Goal: Task Accomplishment & Management: Manage account settings

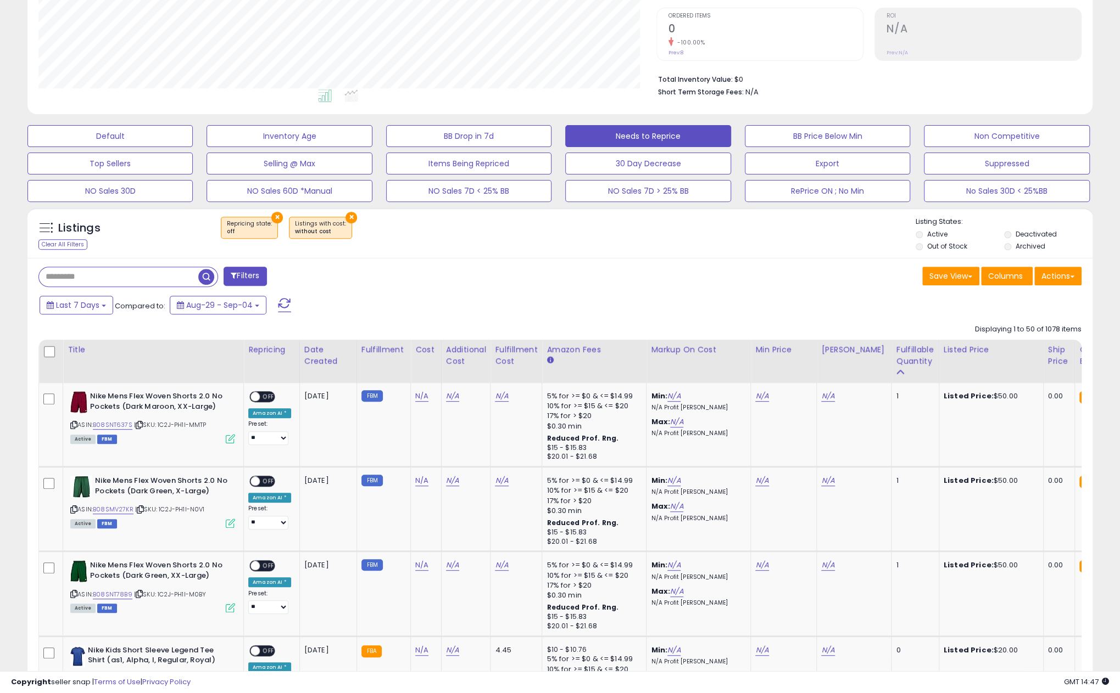
scroll to position [228, 0]
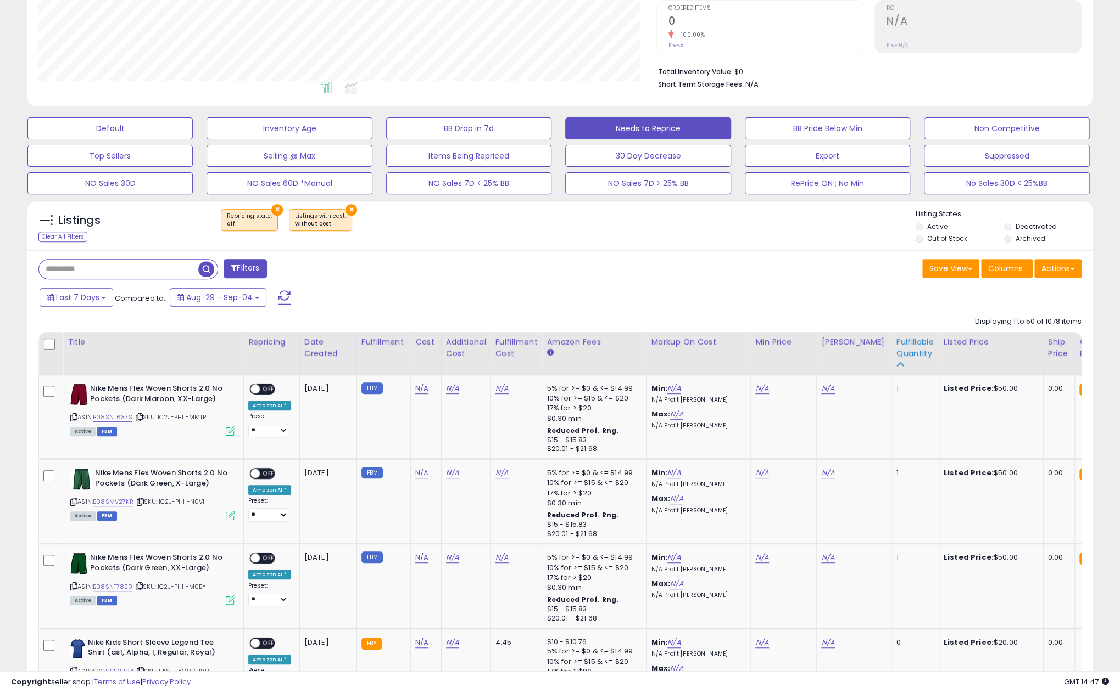
click at [895, 365] on icon at bounding box center [899, 365] width 8 height 8
click at [895, 364] on icon at bounding box center [899, 365] width 8 height 8
click at [895, 349] on div "Fulfillable Quantity" at bounding box center [914, 348] width 38 height 23
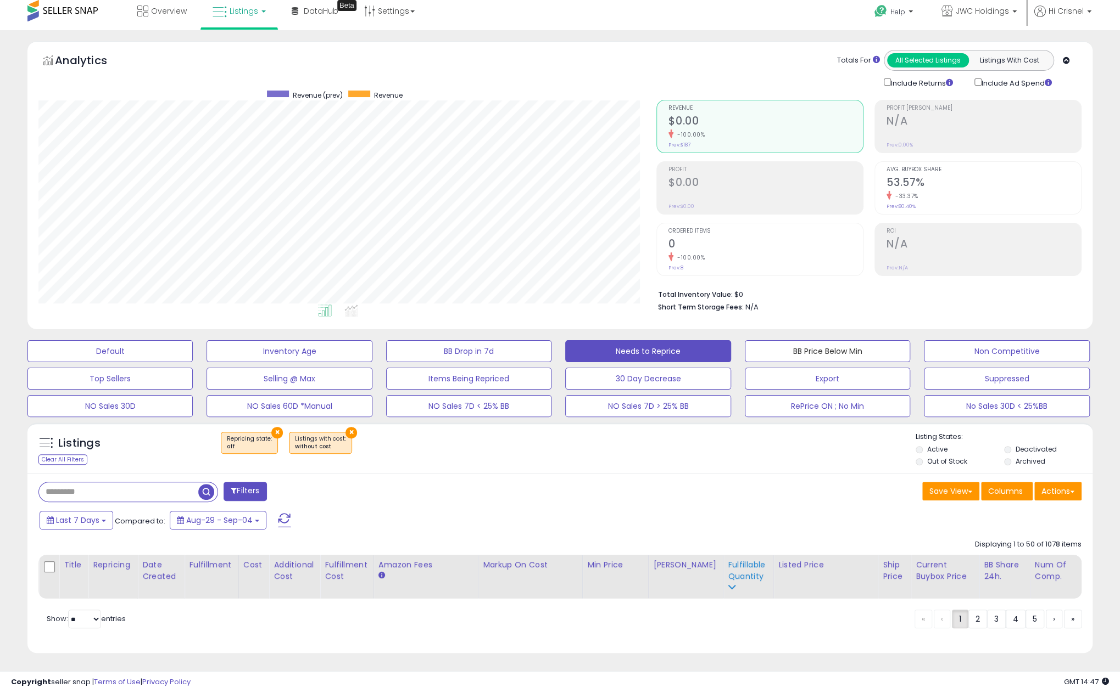
click at [893, 349] on button "BB Price Below Min" at bounding box center [827, 351] width 165 height 22
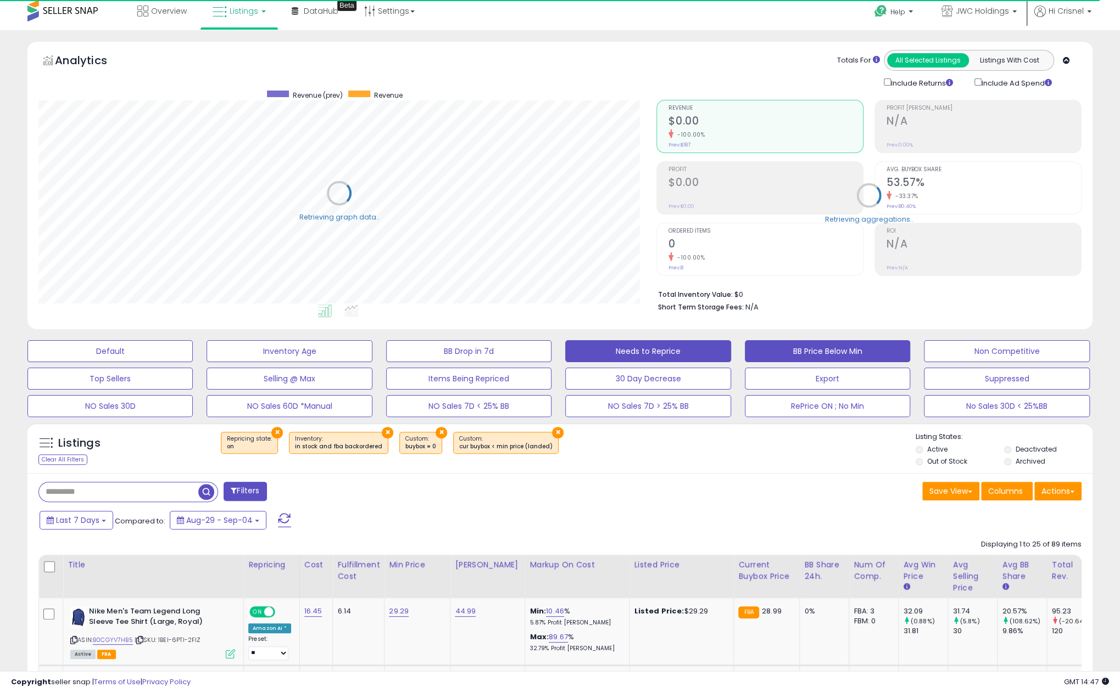
click at [643, 345] on button "Needs to Reprice" at bounding box center [647, 351] width 165 height 22
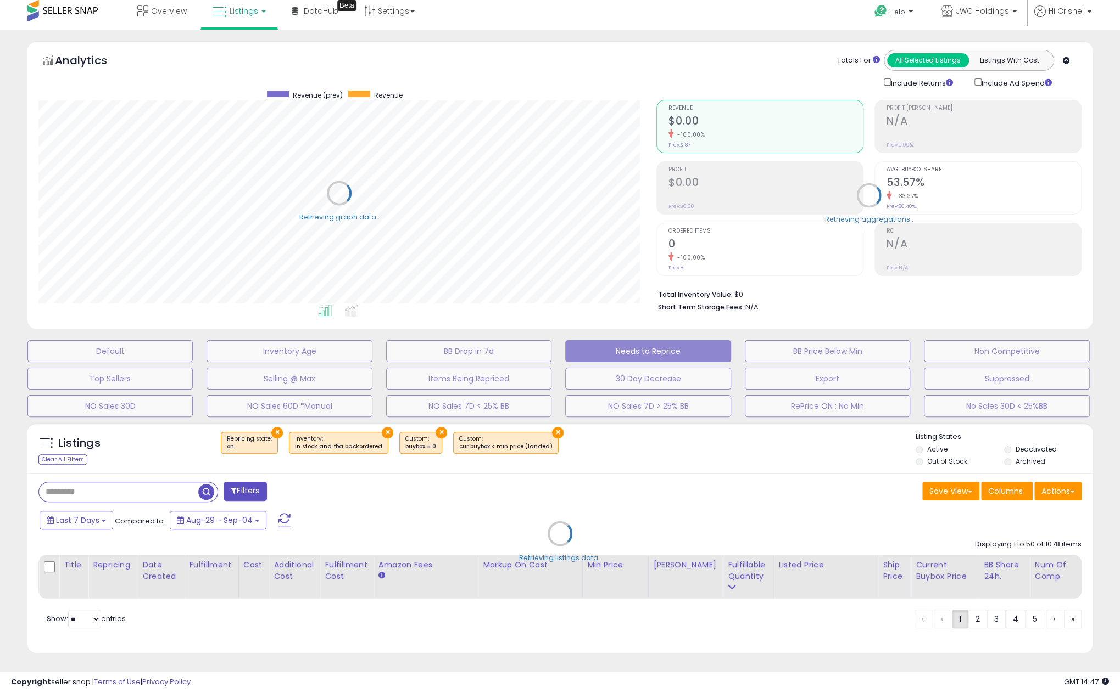
select select "**"
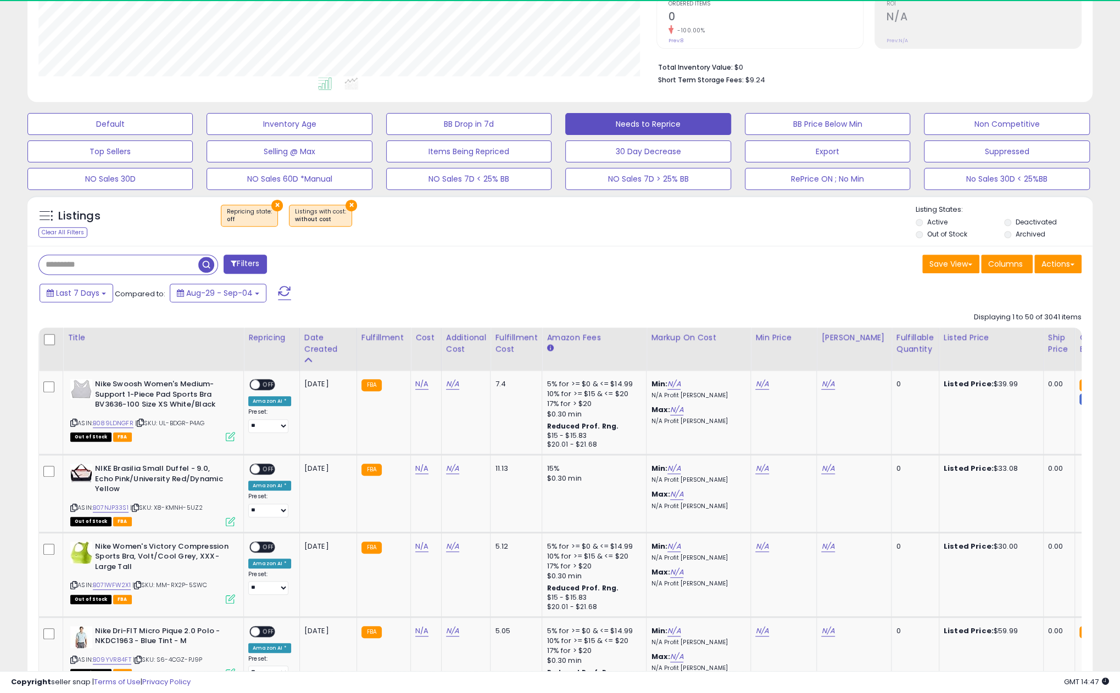
scroll to position [0, 0]
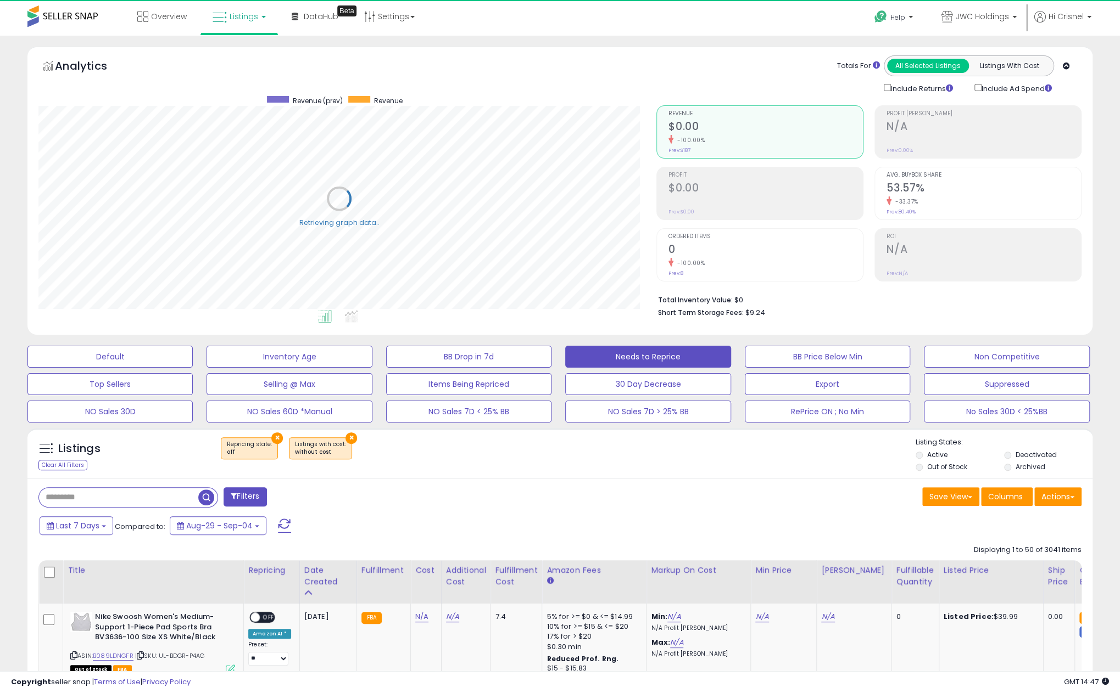
click at [708, 523] on div "Last 7 Days Compared to: Aug-29 - Sep-04" at bounding box center [428, 527] width 782 height 25
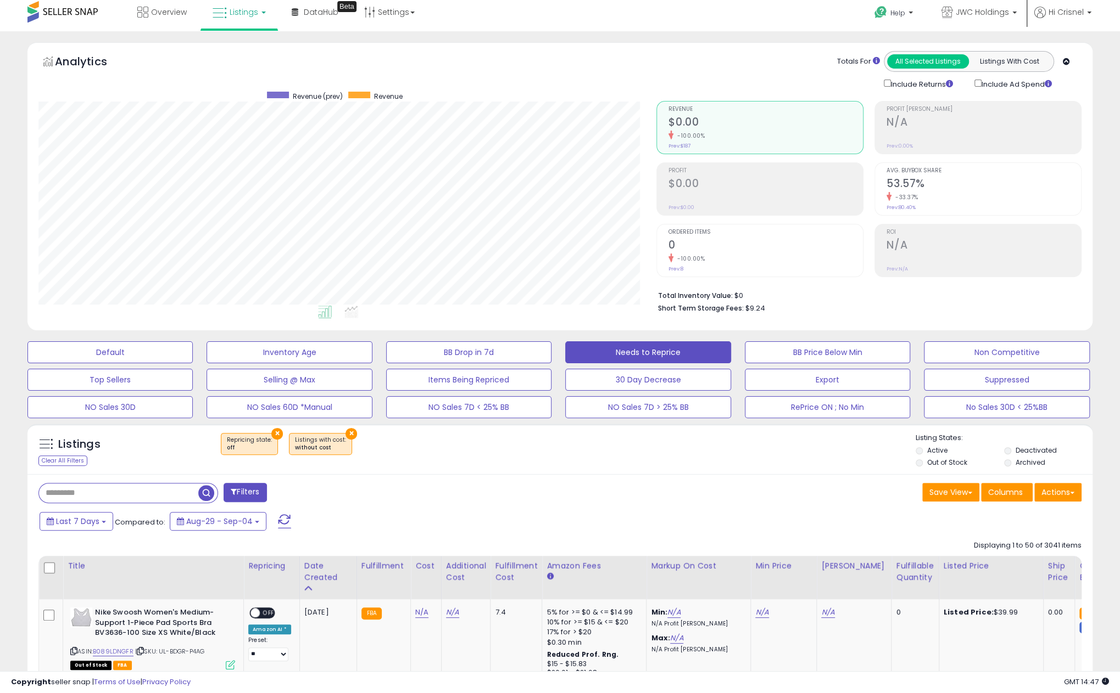
scroll to position [225, 617]
click at [641, 469] on div "Listings Clear All Filters × Repricing state : off ×" at bounding box center [559, 449] width 1065 height 51
